Goal: Task Accomplishment & Management: Complete application form

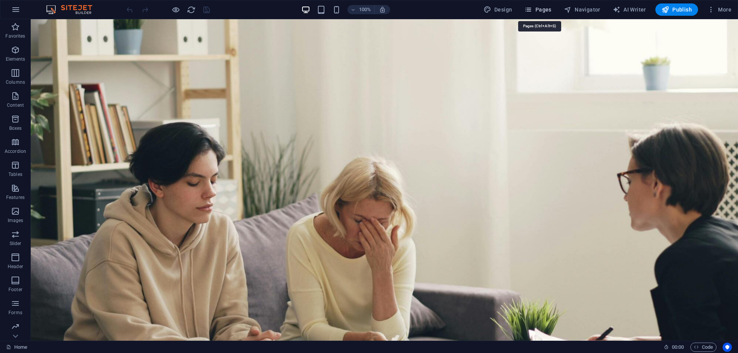
click at [540, 4] on button "Pages" at bounding box center [537, 9] width 33 height 12
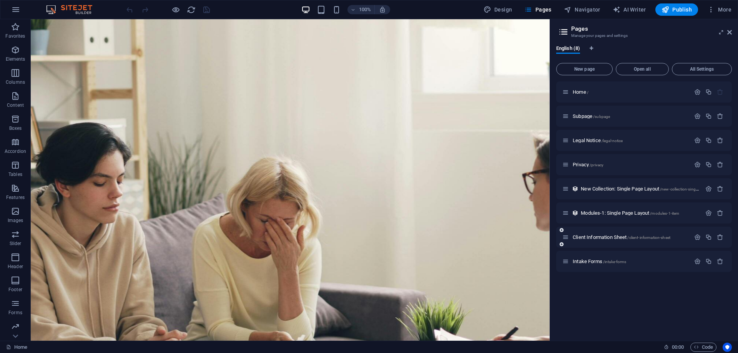
click at [586, 240] on div "Client Information Sheet /client-information-sheet" at bounding box center [627, 237] width 128 height 9
click at [582, 236] on span "Client Information Sheet /client-information-sheet" at bounding box center [622, 238] width 98 height 6
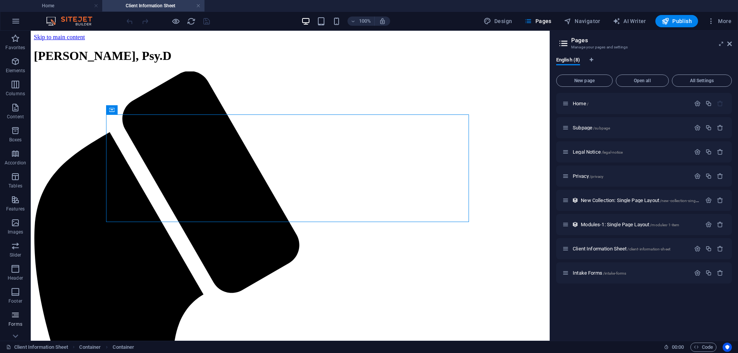
click at [15, 320] on span "Forms" at bounding box center [15, 320] width 31 height 18
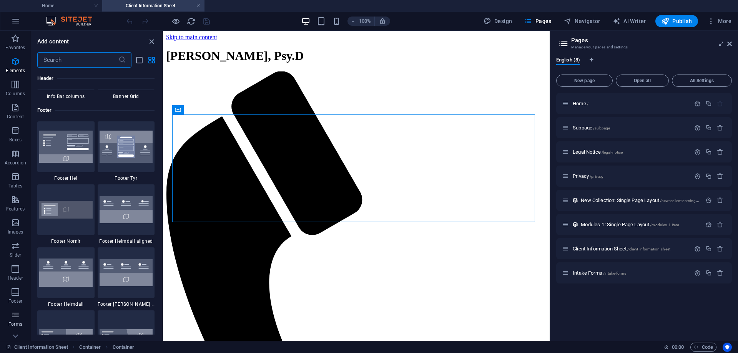
scroll to position [5615, 0]
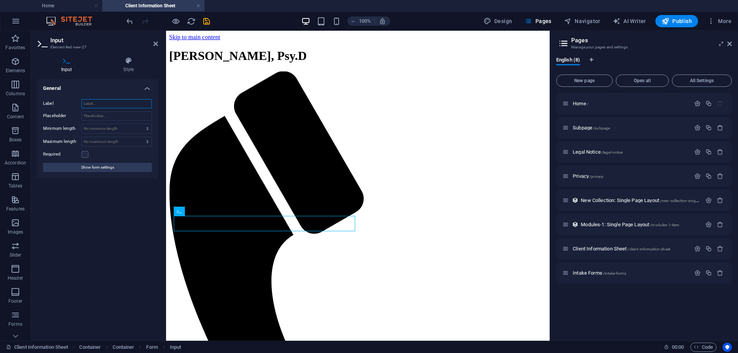
click at [105, 103] on input "Label" at bounding box center [117, 103] width 70 height 9
type input "Parent/Guardian"
click at [15, 321] on span "Forms" at bounding box center [15, 320] width 31 height 18
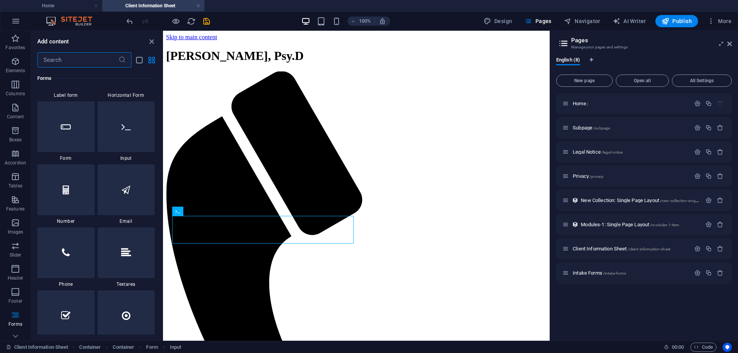
scroll to position [5794, 0]
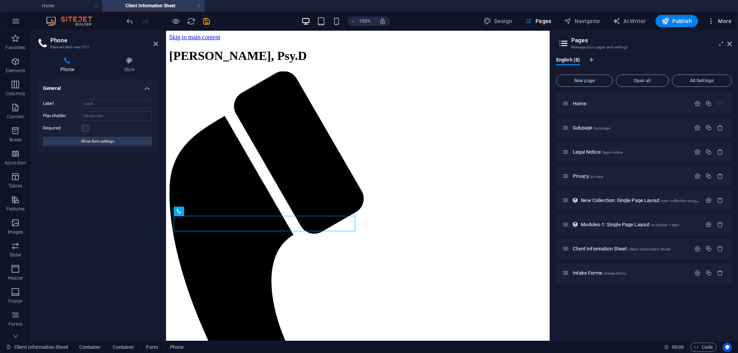
click at [728, 20] on span "More" at bounding box center [720, 21] width 24 height 8
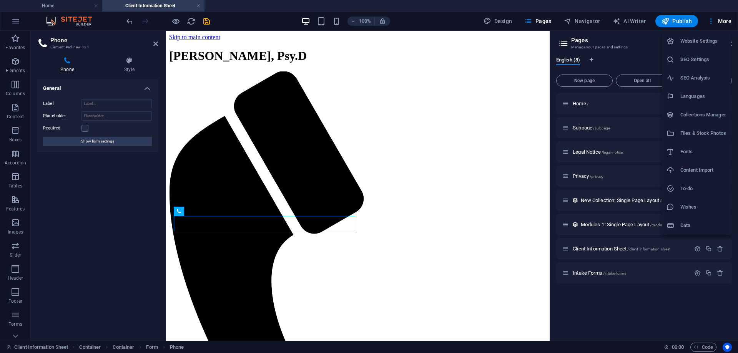
click at [205, 22] on div at bounding box center [369, 176] width 738 height 353
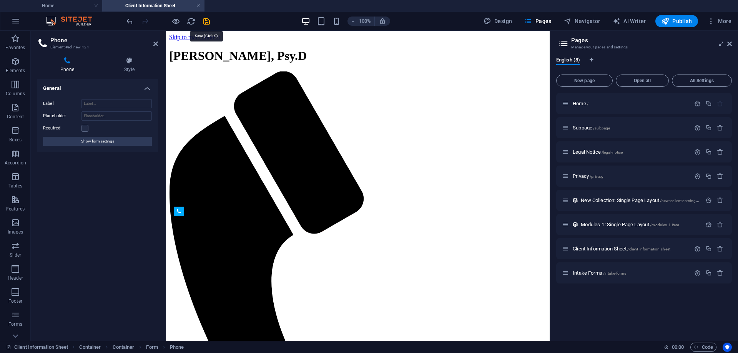
click at [205, 20] on icon "save" at bounding box center [206, 21] width 9 height 9
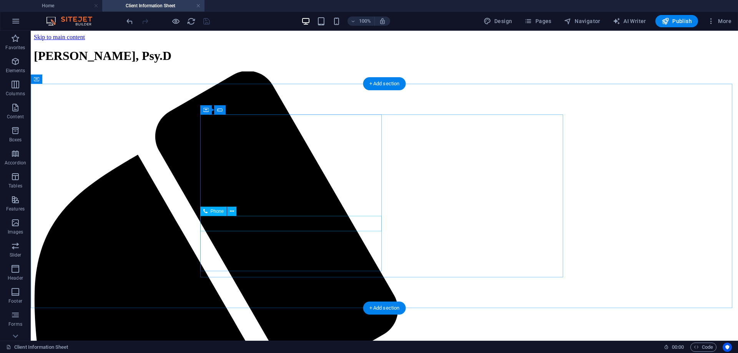
click at [229, 212] on button at bounding box center [231, 211] width 9 height 9
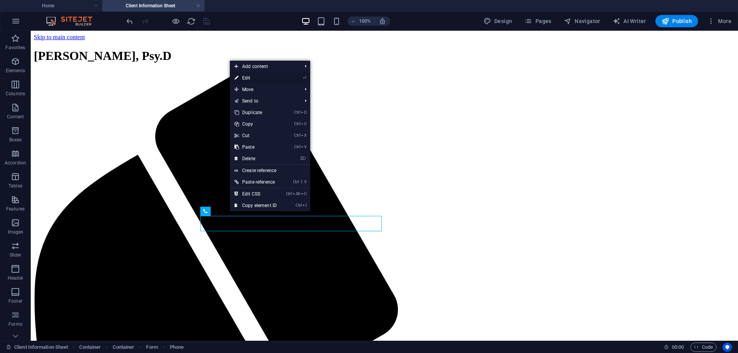
click at [250, 76] on link "⏎ Edit" at bounding box center [256, 78] width 52 height 12
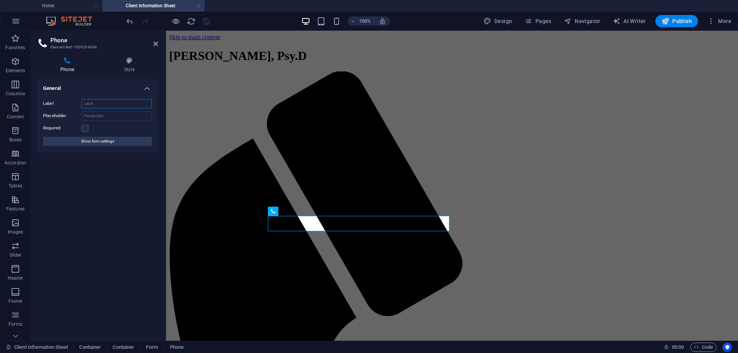
click at [95, 103] on input "Label" at bounding box center [117, 103] width 70 height 9
type input "Home/Cell Phone"
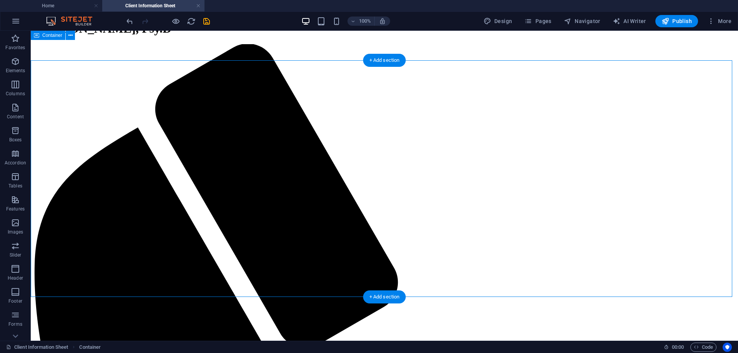
scroll to position [0, 0]
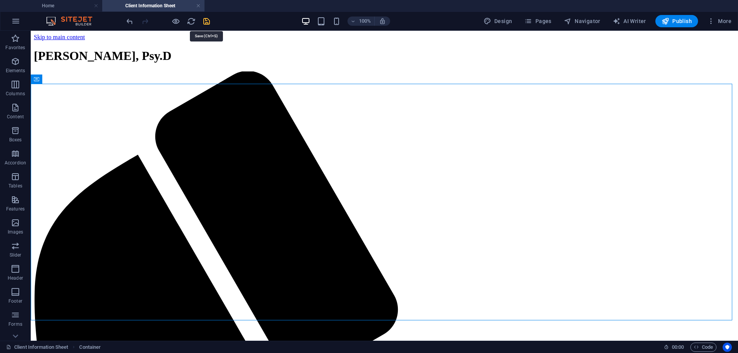
click at [205, 20] on icon "save" at bounding box center [206, 21] width 9 height 9
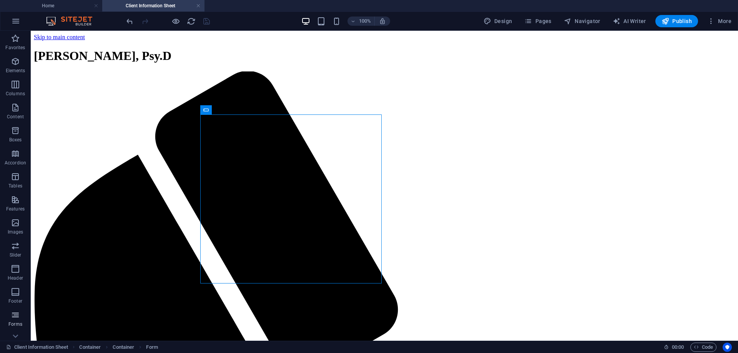
click at [13, 320] on icon "button" at bounding box center [15, 315] width 9 height 9
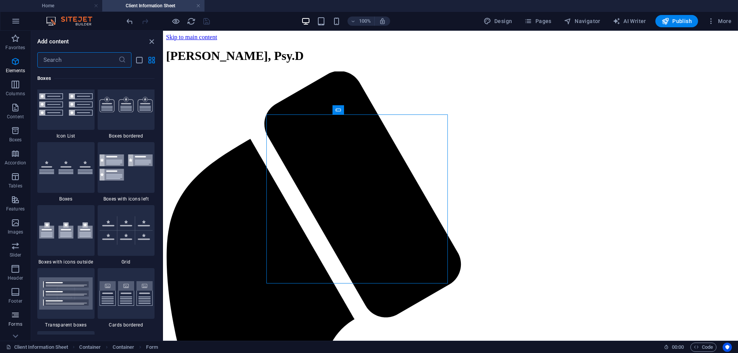
scroll to position [5615, 0]
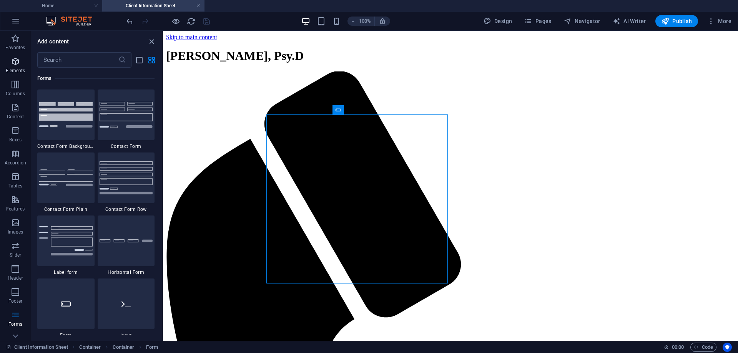
click at [10, 63] on span "Elements" at bounding box center [15, 66] width 31 height 18
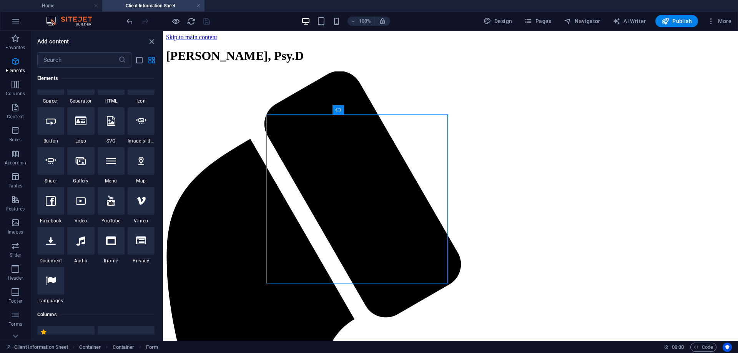
scroll to position [0, 0]
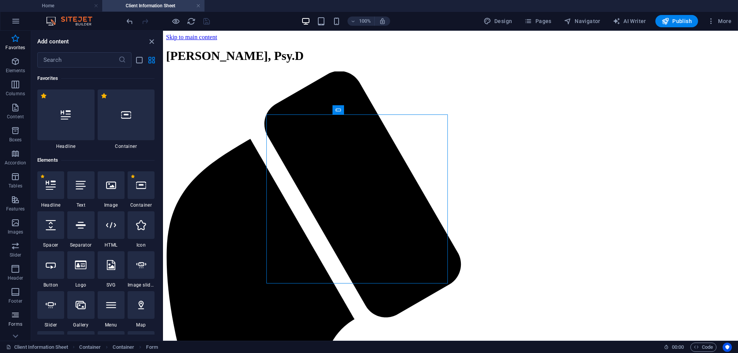
click at [16, 313] on icon "button" at bounding box center [15, 315] width 9 height 9
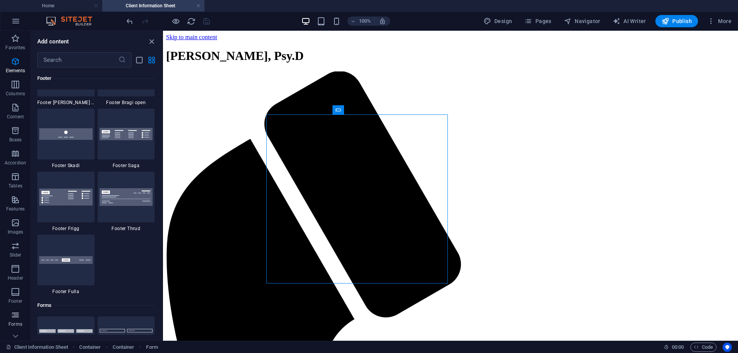
scroll to position [5615, 0]
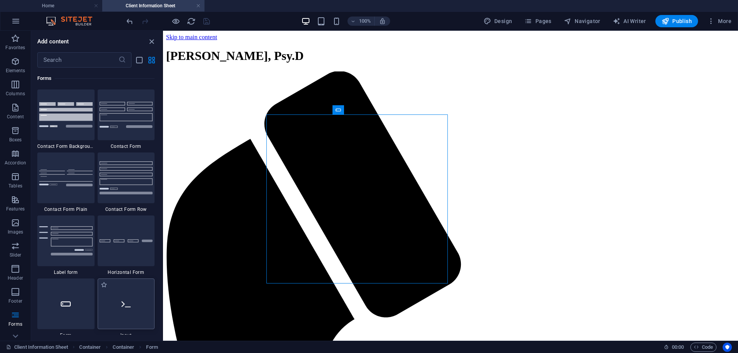
click at [124, 310] on div at bounding box center [126, 304] width 57 height 51
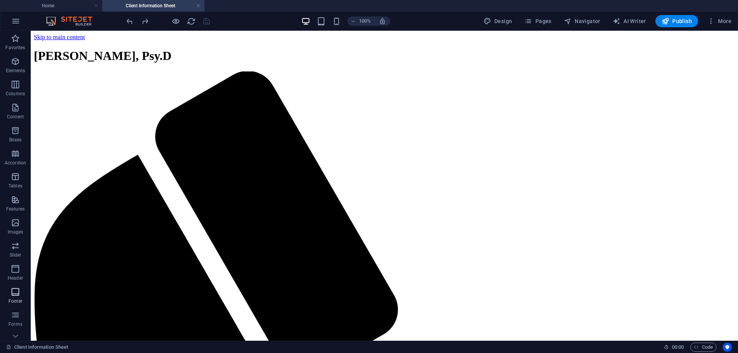
click at [22, 293] on span "Footer" at bounding box center [15, 297] width 31 height 18
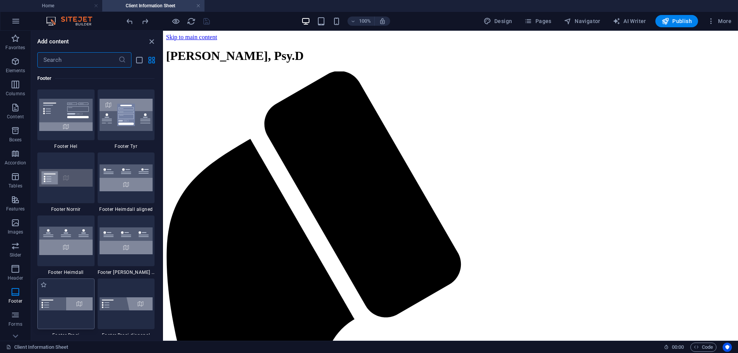
scroll to position [5271, 0]
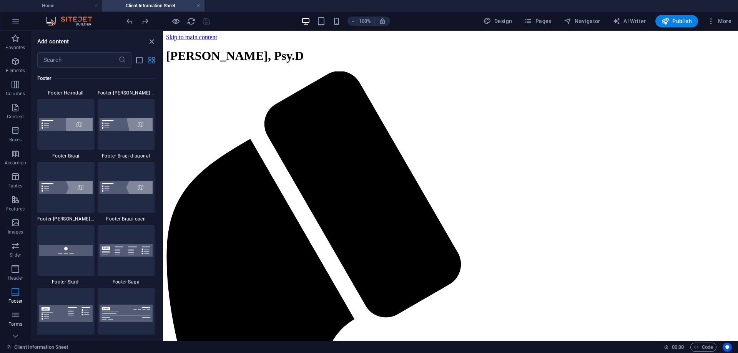
click at [21, 315] on span "Forms" at bounding box center [15, 320] width 31 height 18
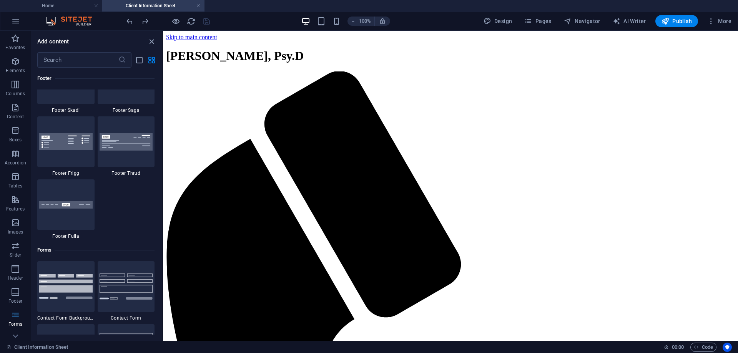
scroll to position [5615, 0]
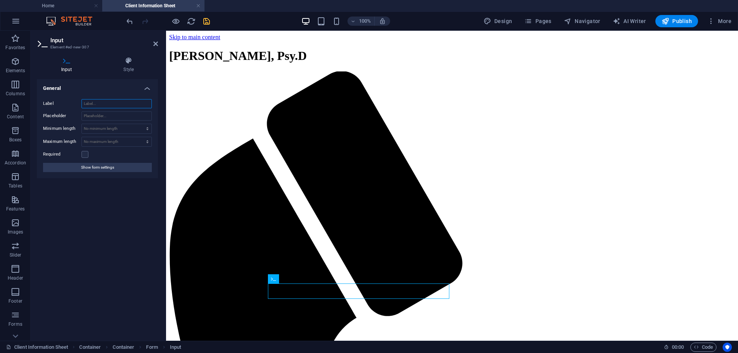
click at [100, 105] on input "Label" at bounding box center [117, 103] width 70 height 9
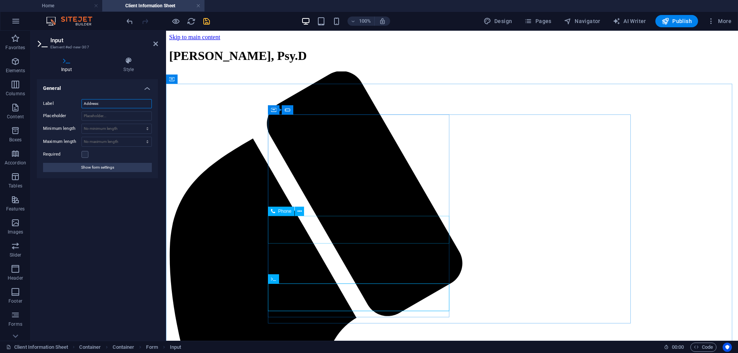
type input "Address:"
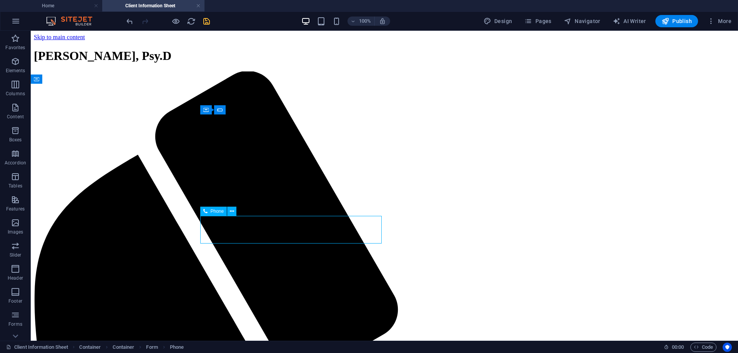
click at [232, 208] on icon at bounding box center [232, 212] width 4 height 8
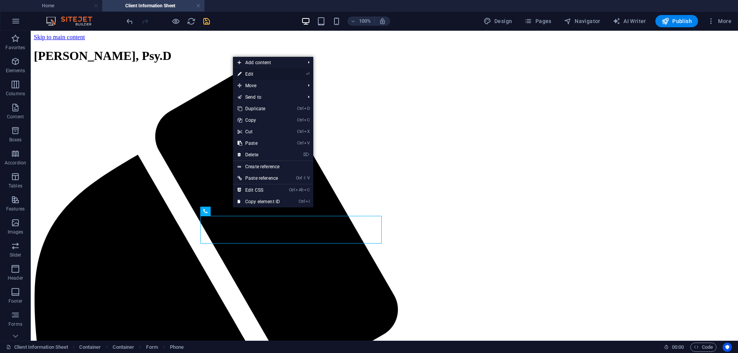
click at [250, 72] on link "⏎ Edit" at bounding box center [259, 74] width 52 height 12
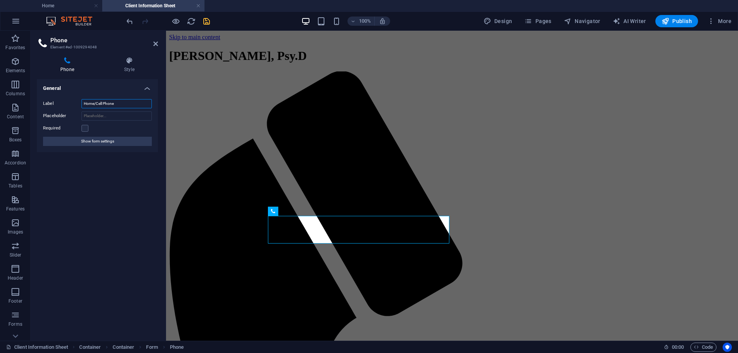
click at [116, 105] on input "Home/Cell Phone" at bounding box center [117, 103] width 70 height 9
type input "Home/Cell Phone:"
click at [93, 201] on div "General Label Home/Cell Phone: Placeholder Required Show form settings" at bounding box center [97, 207] width 121 height 256
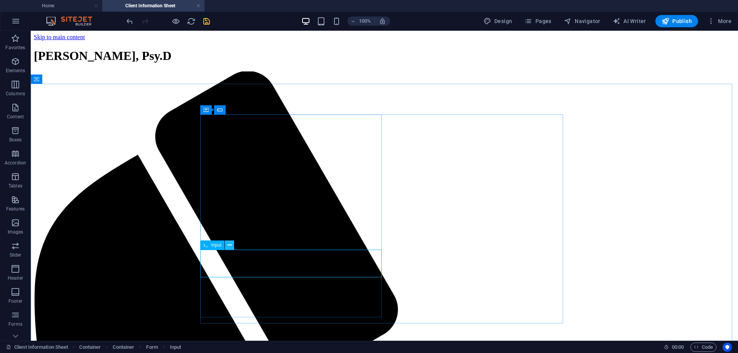
click at [227, 245] on button at bounding box center [229, 245] width 9 height 9
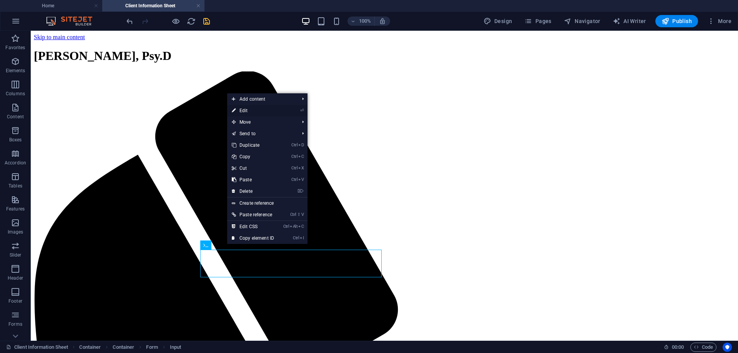
click at [243, 108] on link "⏎ Edit" at bounding box center [253, 111] width 52 height 12
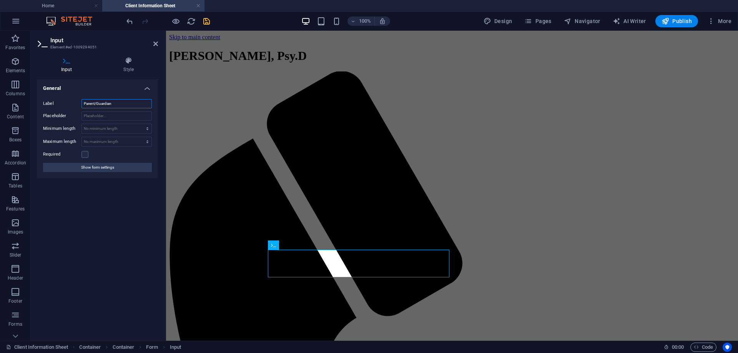
click at [115, 104] on input "Parent/Guardian" at bounding box center [117, 103] width 70 height 9
type input "Parent/Guardian:"
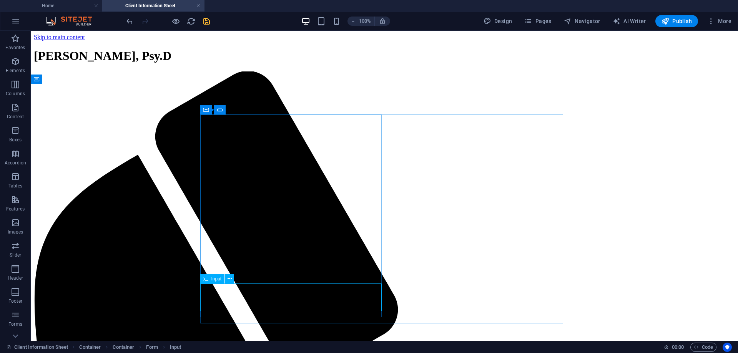
drag, startPoint x: 228, startPoint y: 283, endPoint x: 223, endPoint y: 283, distance: 4.2
click at [223, 283] on div "Input" at bounding box center [219, 280] width 39 height 10
click at [228, 281] on icon at bounding box center [230, 279] width 4 height 8
click at [227, 281] on button at bounding box center [229, 279] width 9 height 9
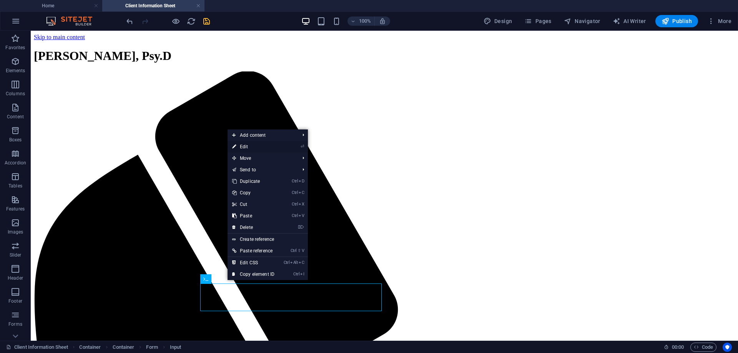
click at [246, 145] on link "⏎ Edit" at bounding box center [254, 147] width 52 height 12
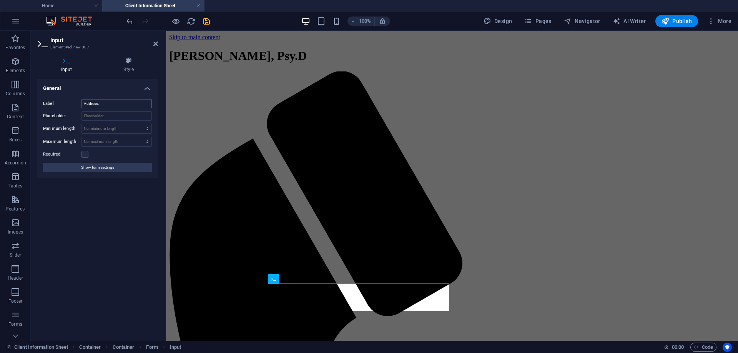
click at [88, 100] on input "Address:" at bounding box center [117, 103] width 70 height 9
click at [84, 103] on input "Address:" at bounding box center [117, 103] width 70 height 9
click at [86, 103] on input "P?G Address:" at bounding box center [117, 103] width 70 height 9
type input "P/G Address:"
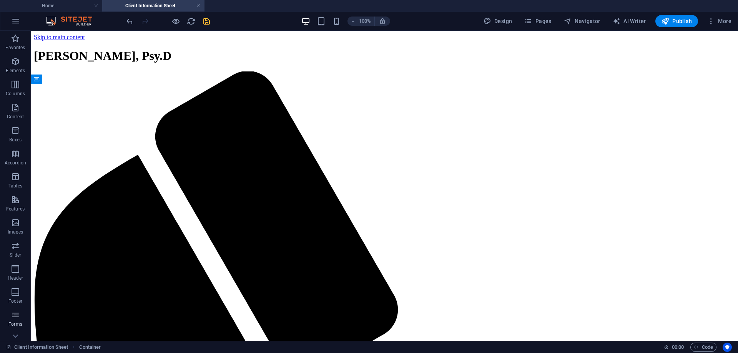
click at [17, 316] on icon "button" at bounding box center [15, 315] width 9 height 9
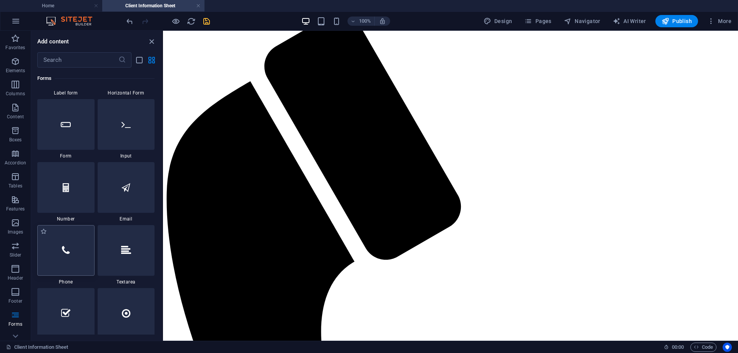
scroll to position [60, 0]
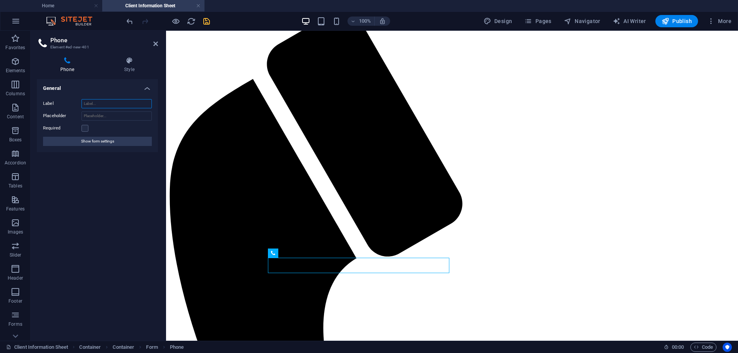
click at [97, 103] on input "Label" at bounding box center [117, 103] width 70 height 9
click at [102, 183] on div "General Label P/G Cell/Home Phone Placeholder Required Show form settings" at bounding box center [97, 207] width 121 height 256
click at [126, 102] on input "P/G Cell/Home Phone" at bounding box center [117, 103] width 70 height 9
type input "P/G Cell/Home Phone:"
click at [126, 170] on div "General Label P/G Cell/Home Phone: Placeholder Required Show form settings" at bounding box center [97, 207] width 121 height 256
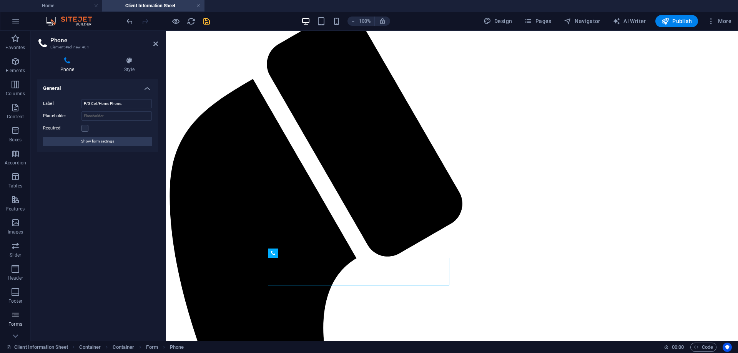
click at [15, 319] on icon "button" at bounding box center [15, 315] width 9 height 9
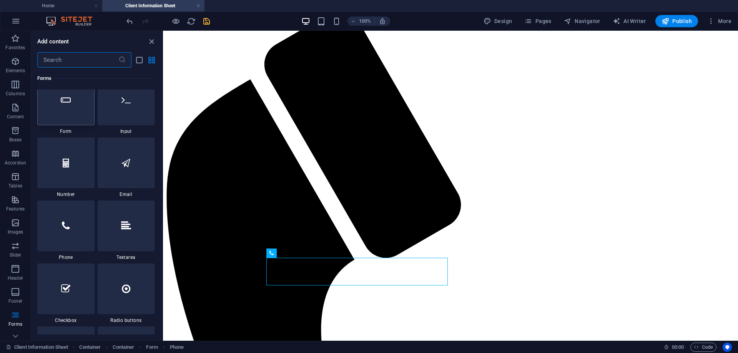
scroll to position [5884, 0]
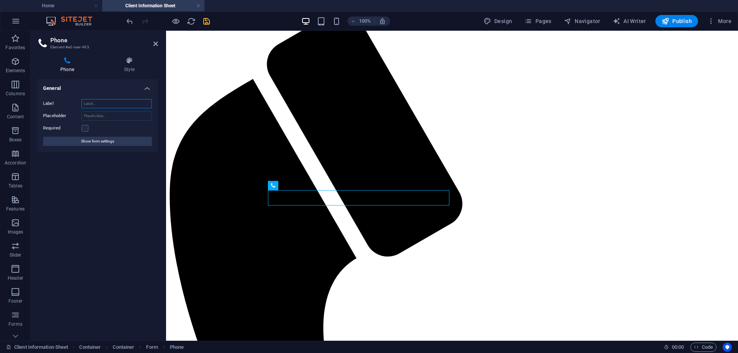
click at [106, 105] on input "Label" at bounding box center [117, 103] width 70 height 9
type input "Work Phone: (if neccessary)"
click at [13, 321] on span "Forms" at bounding box center [15, 320] width 31 height 18
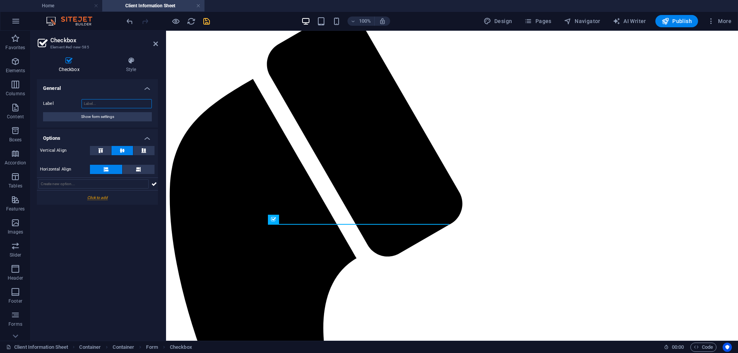
click at [98, 105] on input "Label" at bounding box center [117, 103] width 70 height 9
type input "OK To Call Work? (Check for yes)"
click at [100, 148] on icon at bounding box center [100, 150] width 9 height 5
click at [145, 148] on icon at bounding box center [143, 150] width 9 height 5
click at [124, 151] on icon at bounding box center [122, 150] width 9 height 5
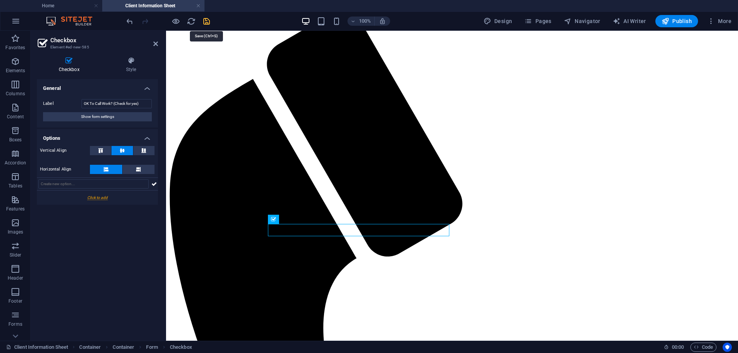
click at [207, 18] on icon "save" at bounding box center [206, 21] width 9 height 9
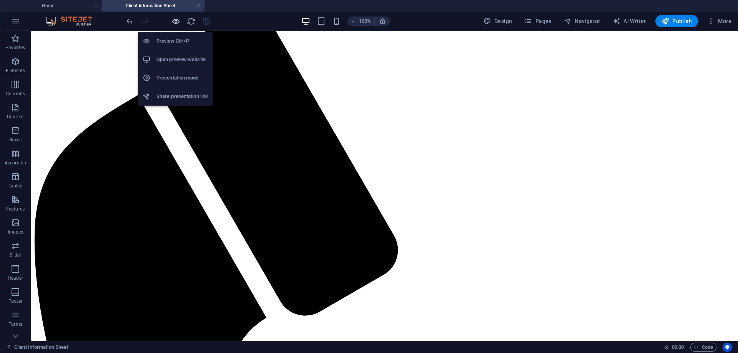
click at [177, 20] on icon "button" at bounding box center [176, 21] width 9 height 9
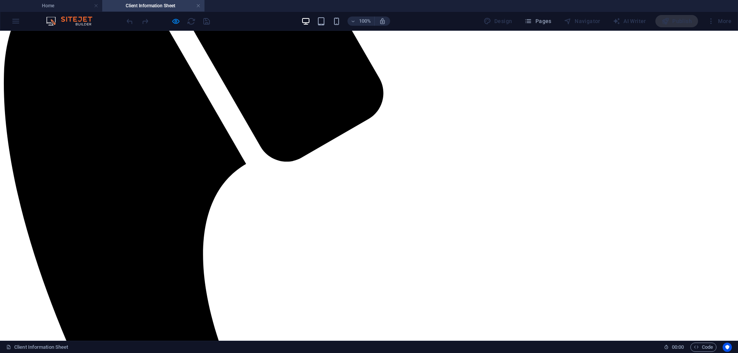
scroll to position [0, 0]
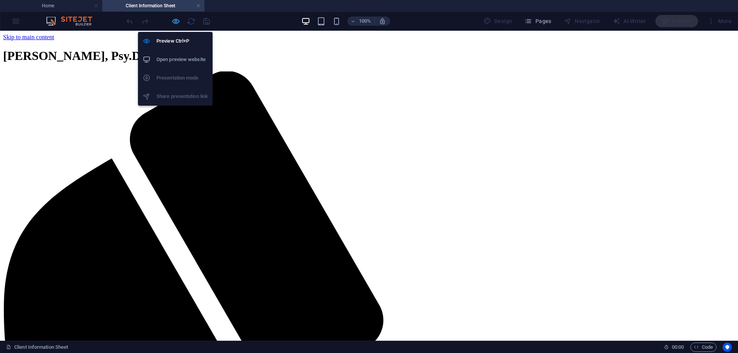
click at [178, 22] on icon "button" at bounding box center [176, 21] width 9 height 9
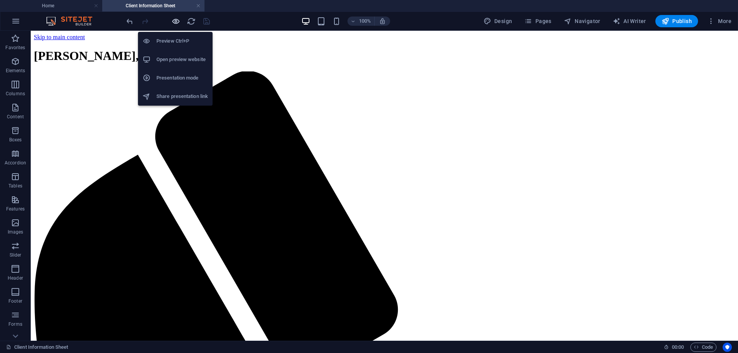
click at [175, 20] on icon "button" at bounding box center [176, 21] width 9 height 9
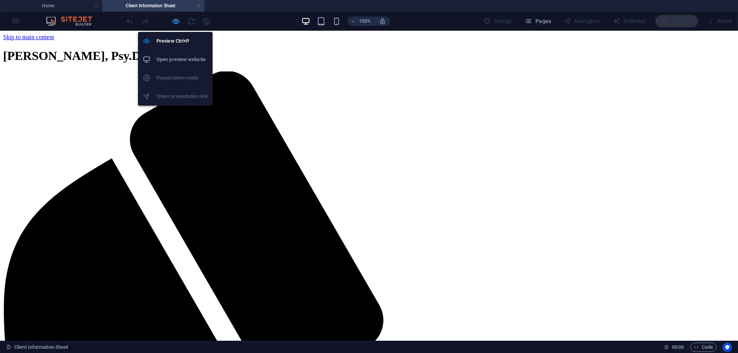
click at [175, 20] on icon "button" at bounding box center [176, 21] width 9 height 9
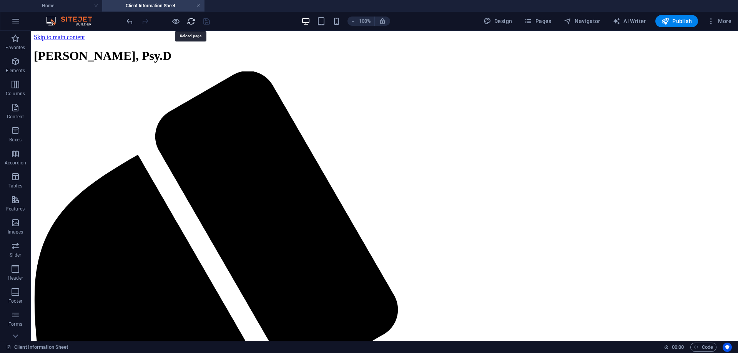
click at [191, 23] on icon "reload" at bounding box center [191, 21] width 9 height 9
click at [17, 314] on icon "button" at bounding box center [15, 315] width 9 height 9
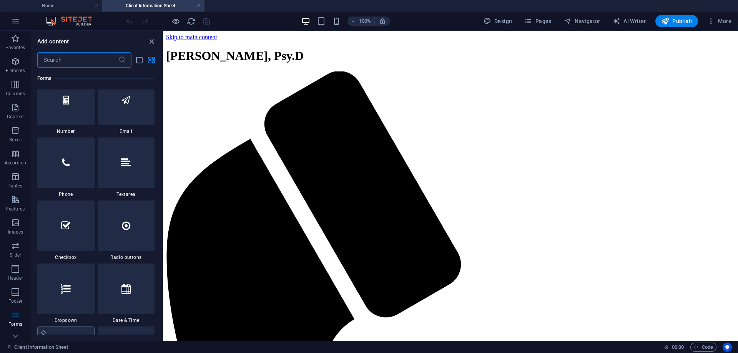
scroll to position [5973, 0]
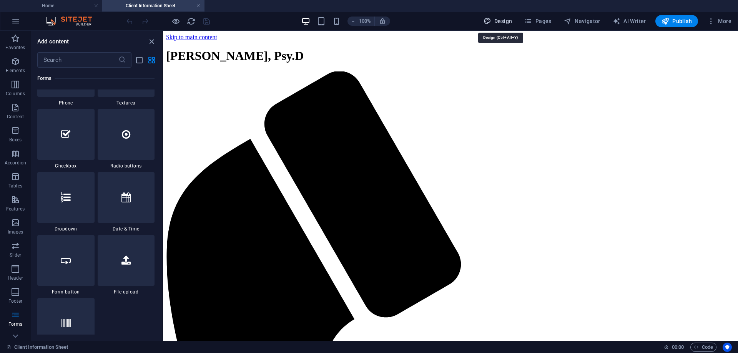
drag, startPoint x: 505, startPoint y: 18, endPoint x: 227, endPoint y: 258, distance: 367.3
click at [505, 18] on span "Design" at bounding box center [498, 21] width 29 height 8
select select "px"
select select "200"
select select "px"
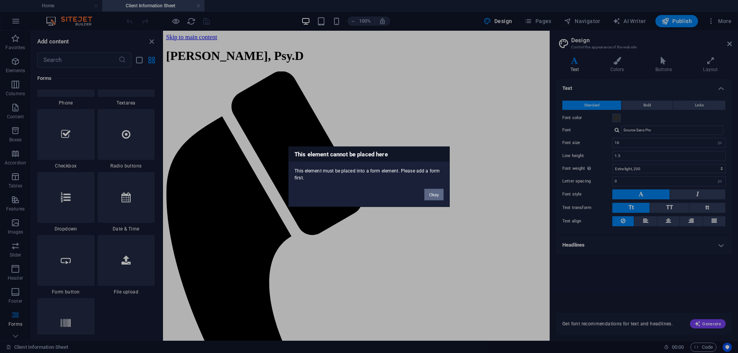
drag, startPoint x: 431, startPoint y: 194, endPoint x: 271, endPoint y: 163, distance: 162.5
click at [431, 194] on button "Okay" at bounding box center [434, 195] width 19 height 12
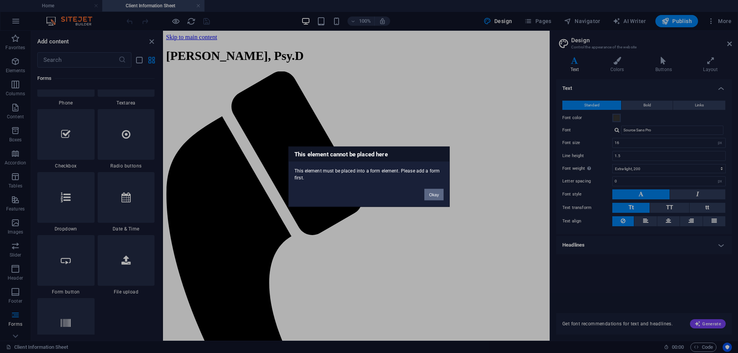
click at [433, 189] on button "Okay" at bounding box center [434, 195] width 19 height 12
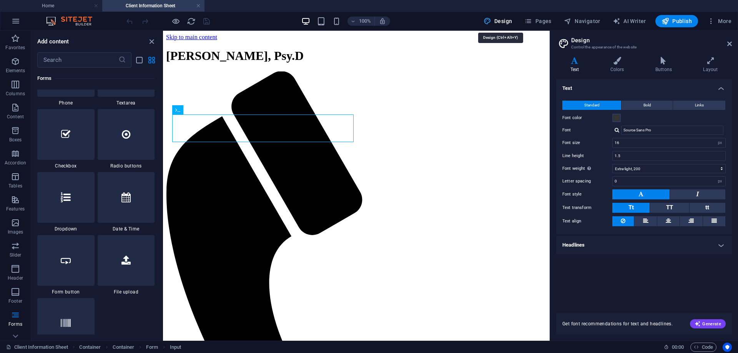
click at [500, 18] on span "Design" at bounding box center [498, 21] width 29 height 8
click at [504, 18] on span "Design" at bounding box center [498, 21] width 29 height 8
click at [541, 23] on span "Pages" at bounding box center [538, 21] width 27 height 8
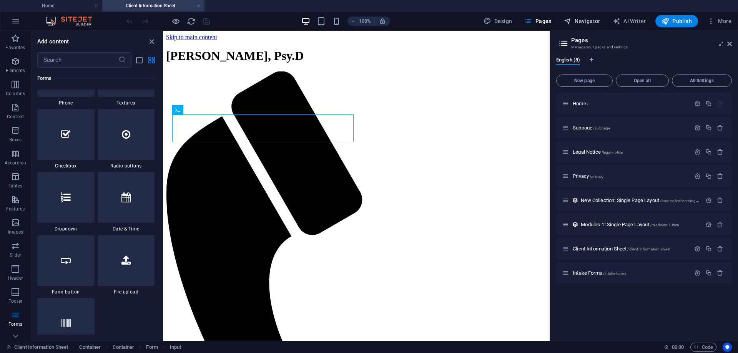
click at [585, 22] on span "Navigator" at bounding box center [582, 21] width 37 height 8
select select "18131167-en"
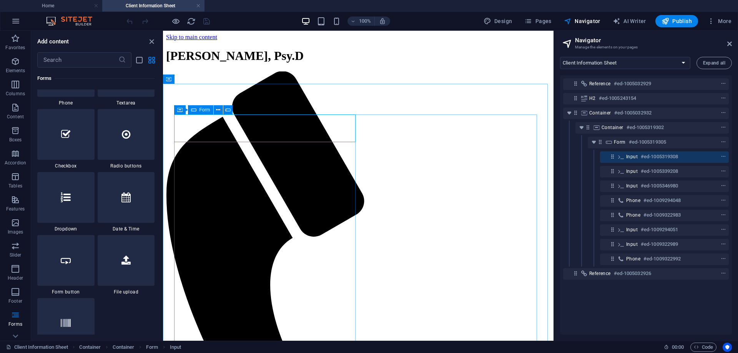
click at [190, 107] on div "Form" at bounding box center [200, 109] width 25 height 9
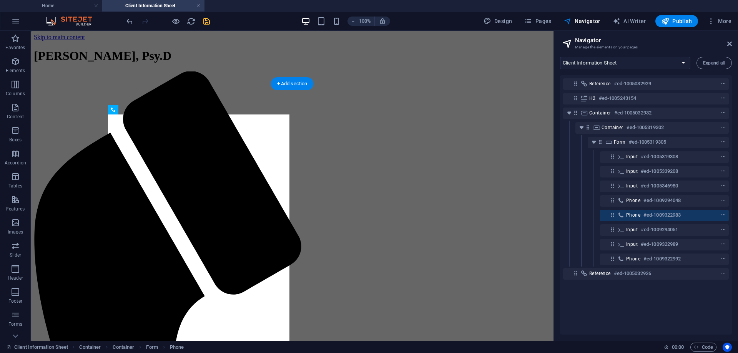
drag, startPoint x: 230, startPoint y: 282, endPoint x: 191, endPoint y: 284, distance: 38.5
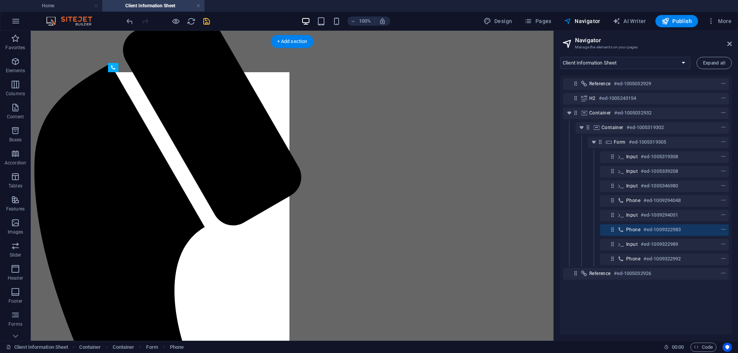
scroll to position [76, 0]
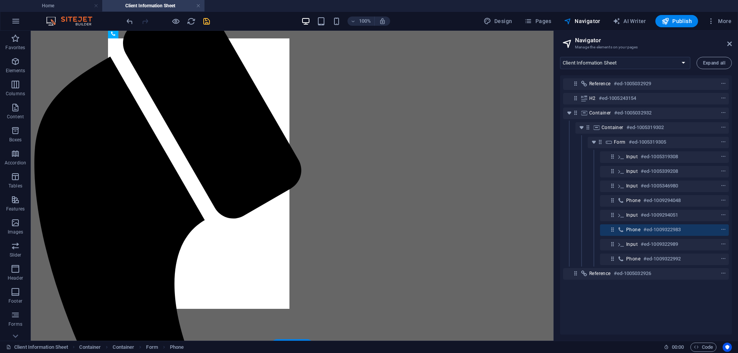
drag, startPoint x: 163, startPoint y: 311, endPoint x: 141, endPoint y: 212, distance: 101.7
drag, startPoint x: 154, startPoint y: 237, endPoint x: 125, endPoint y: 187, distance: 58.1
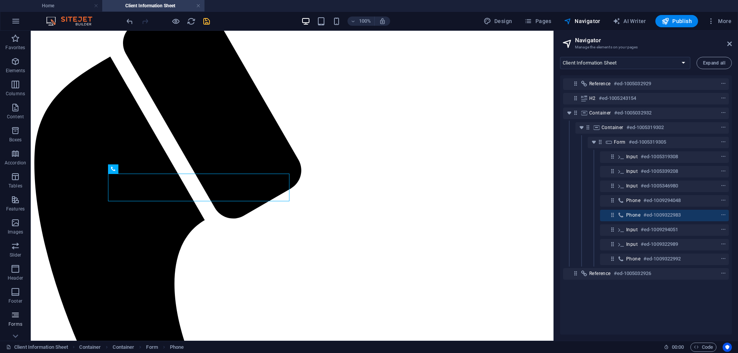
click at [11, 315] on icon "button" at bounding box center [15, 315] width 9 height 9
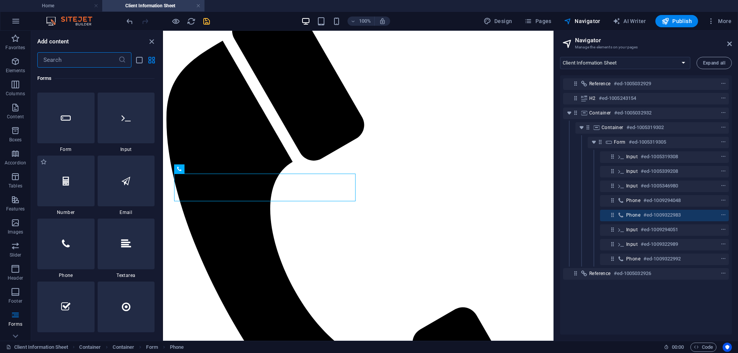
scroll to position [5884, 0]
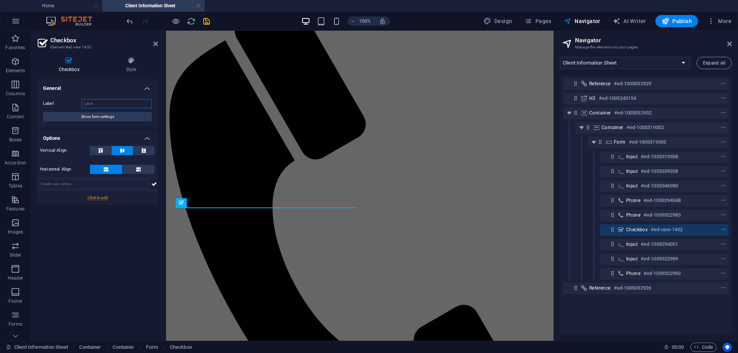
click at [90, 105] on input "Label" at bounding box center [117, 103] width 70 height 9
type input "OK To Call Work?"
click at [154, 43] on icon at bounding box center [155, 44] width 5 height 6
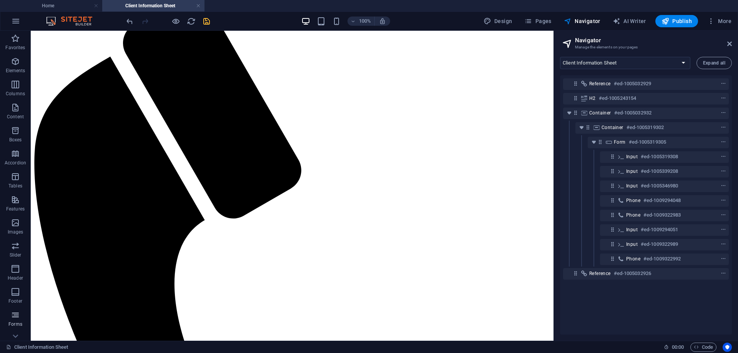
click at [18, 310] on button "Forms" at bounding box center [15, 319] width 31 height 23
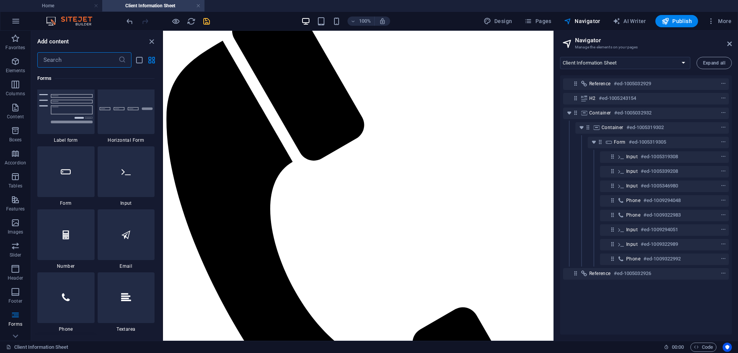
scroll to position [5794, 0]
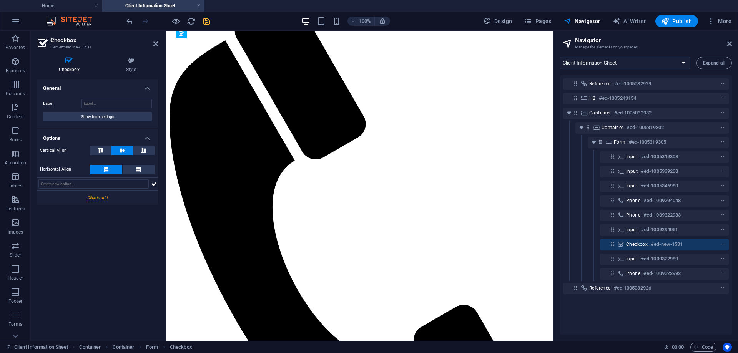
drag, startPoint x: 356, startPoint y: 268, endPoint x: 193, endPoint y: 204, distance: 175.6
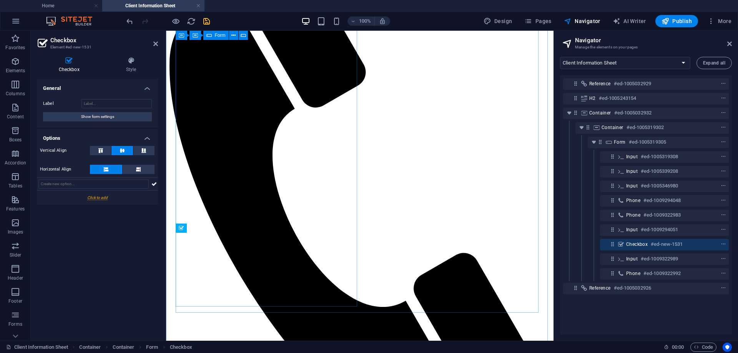
scroll to position [144, 0]
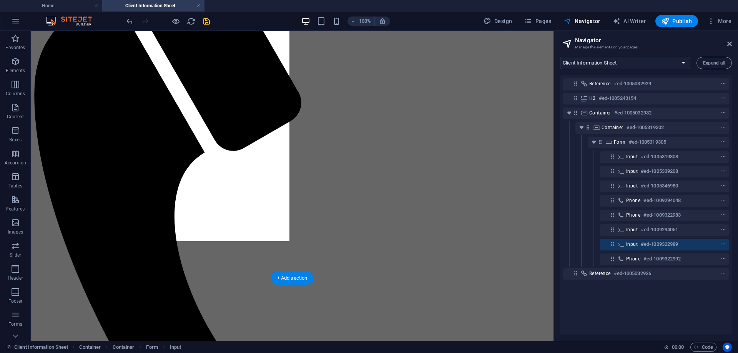
drag, startPoint x: 221, startPoint y: 206, endPoint x: 167, endPoint y: 130, distance: 93.3
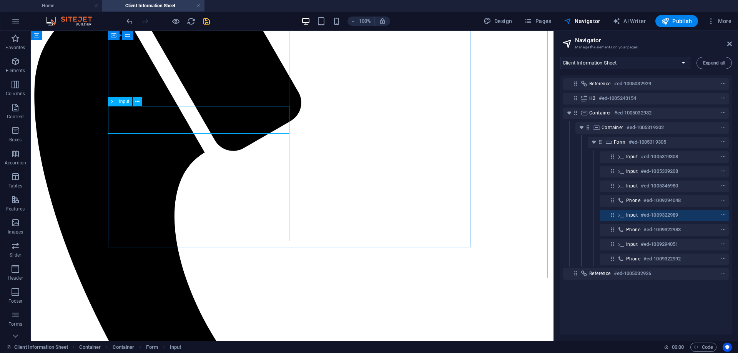
click at [125, 100] on span "Input" at bounding box center [124, 101] width 10 height 5
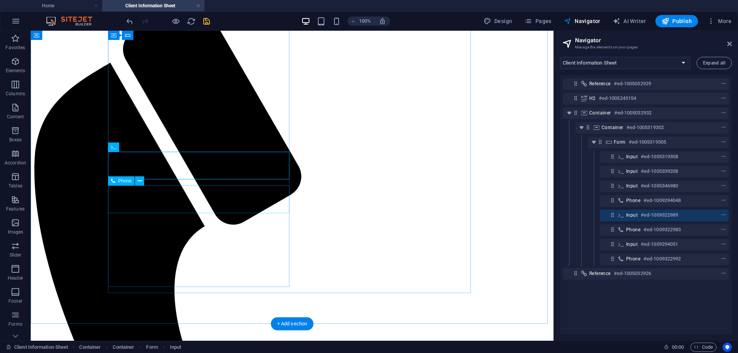
scroll to position [54, 0]
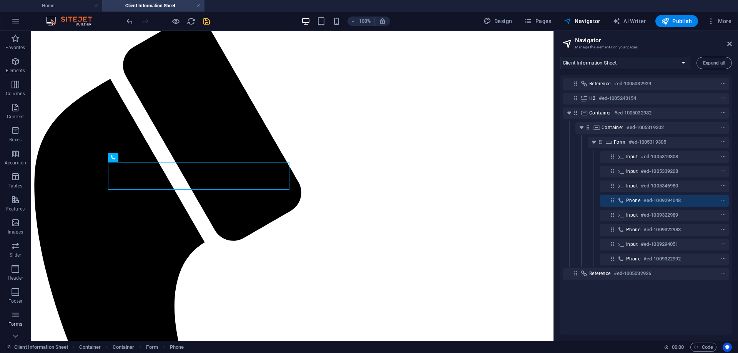
click at [13, 323] on p "Forms" at bounding box center [15, 324] width 14 height 6
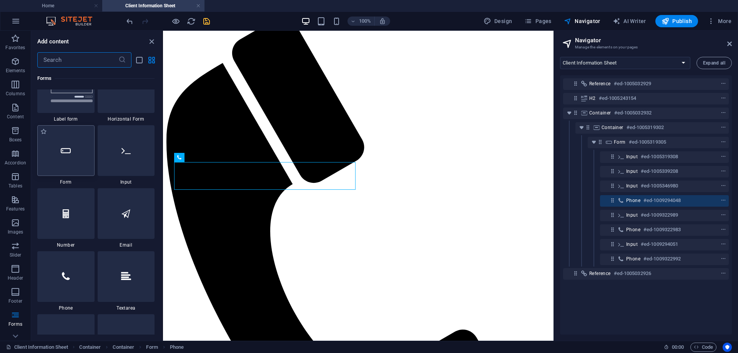
scroll to position [5884, 0]
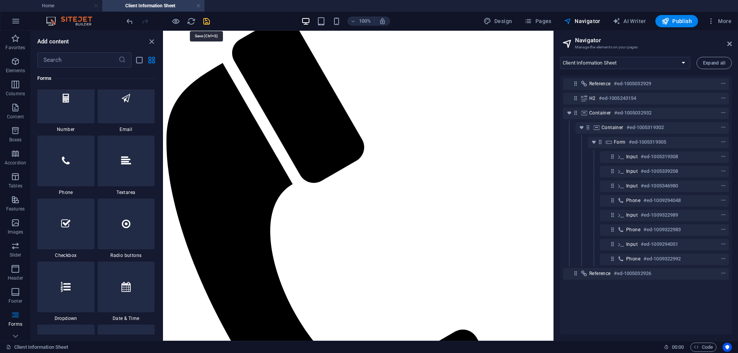
click at [205, 20] on icon "save" at bounding box center [206, 21] width 9 height 9
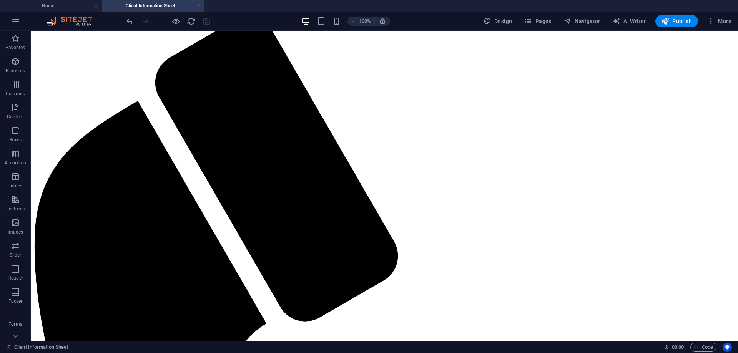
click at [200, 6] on link at bounding box center [198, 5] width 5 height 7
